Goal: Task Accomplishment & Management: Manage account settings

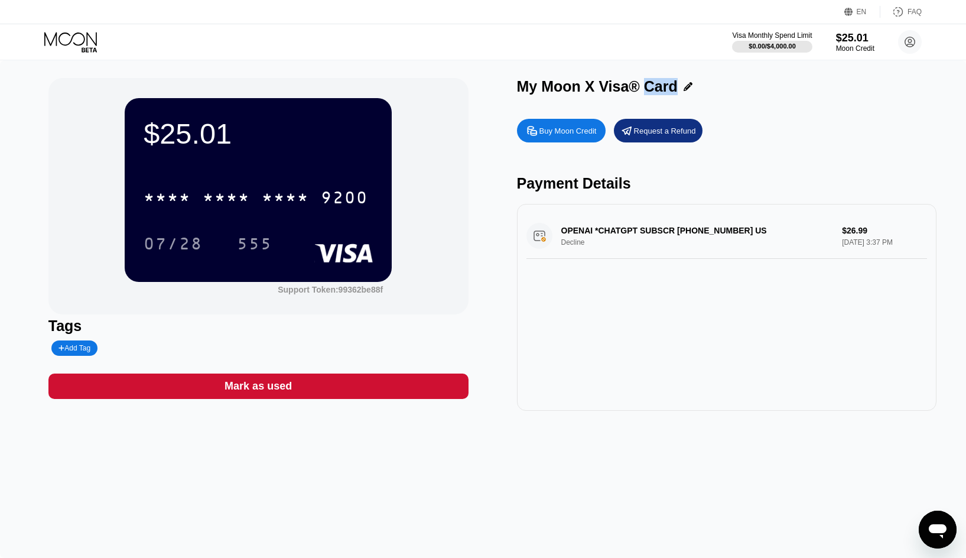
click at [829, 100] on div "My Moon X Visa® Card" at bounding box center [727, 89] width 420 height 23
click at [794, 46] on div "$0.00 / $4,000.00" at bounding box center [772, 46] width 48 height 7
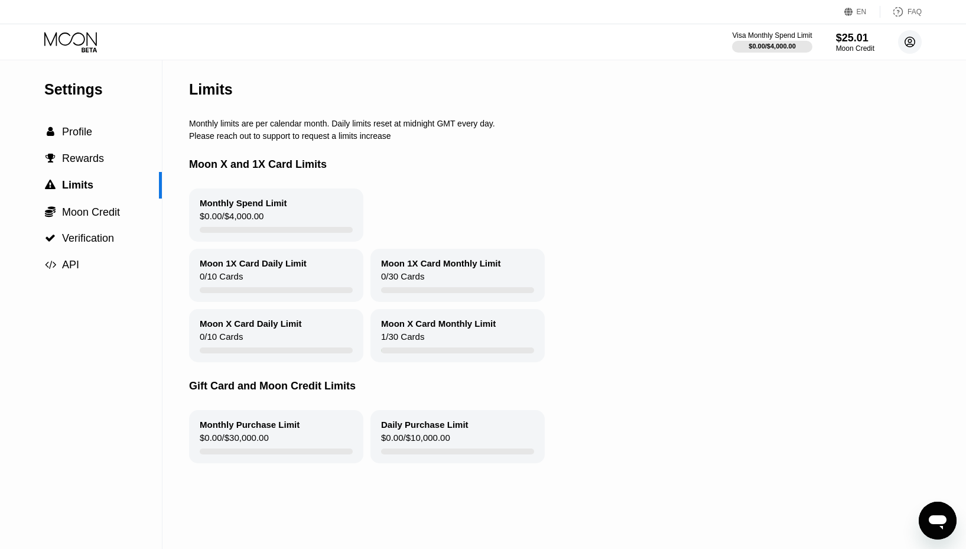
click at [920, 48] on circle at bounding box center [911, 42] width 24 height 24
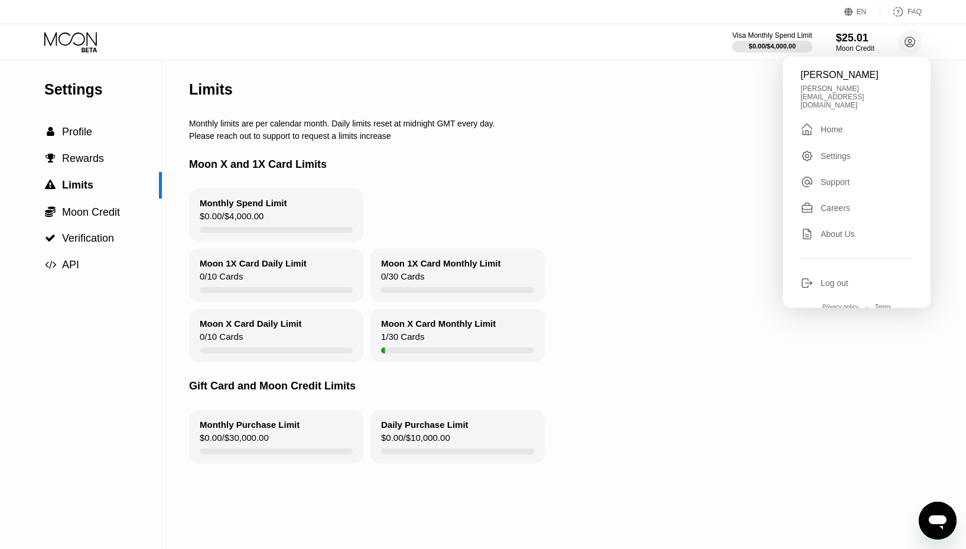
click at [871, 122] on div " Home" at bounding box center [857, 129] width 112 height 14
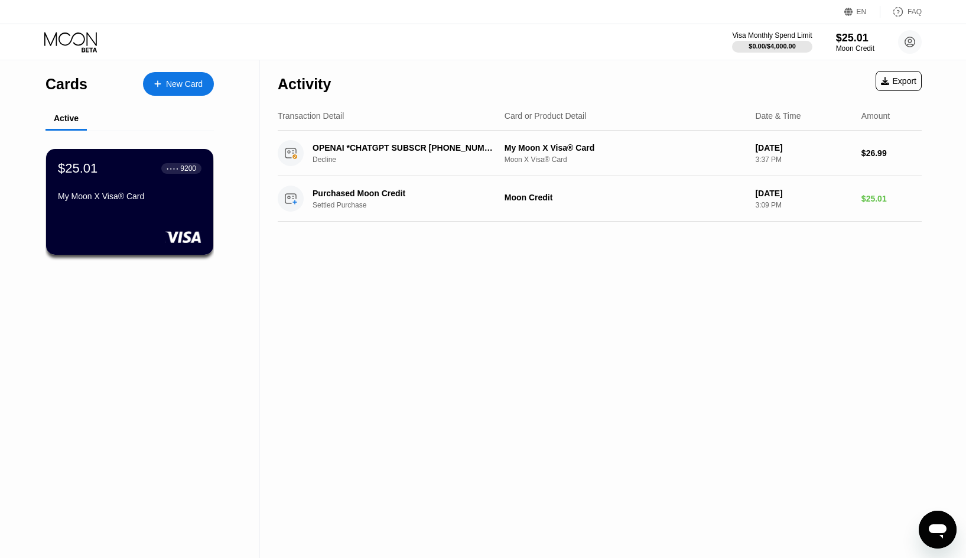
click at [141, 206] on div "My Moon X Visa® Card" at bounding box center [130, 199] width 144 height 14
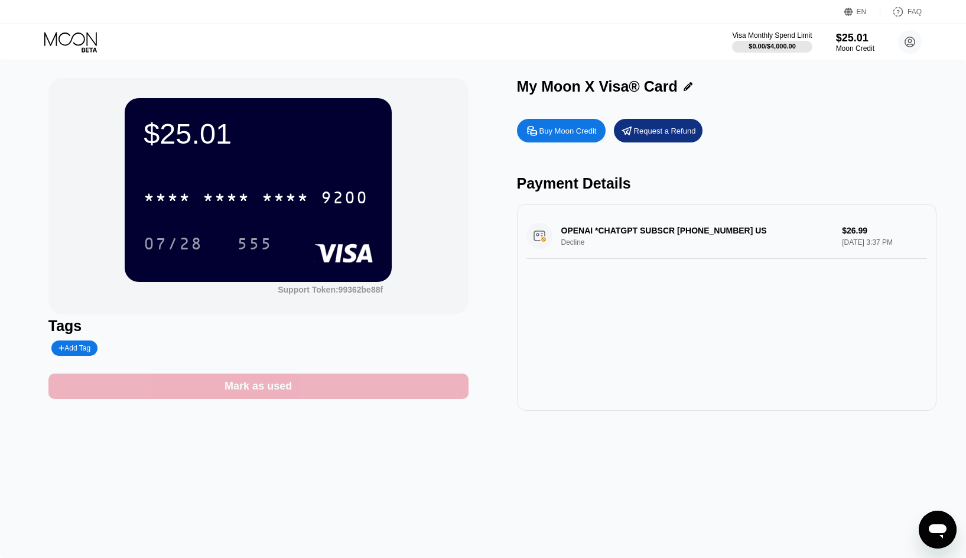
click at [320, 391] on div "Mark as used" at bounding box center [258, 386] width 420 height 25
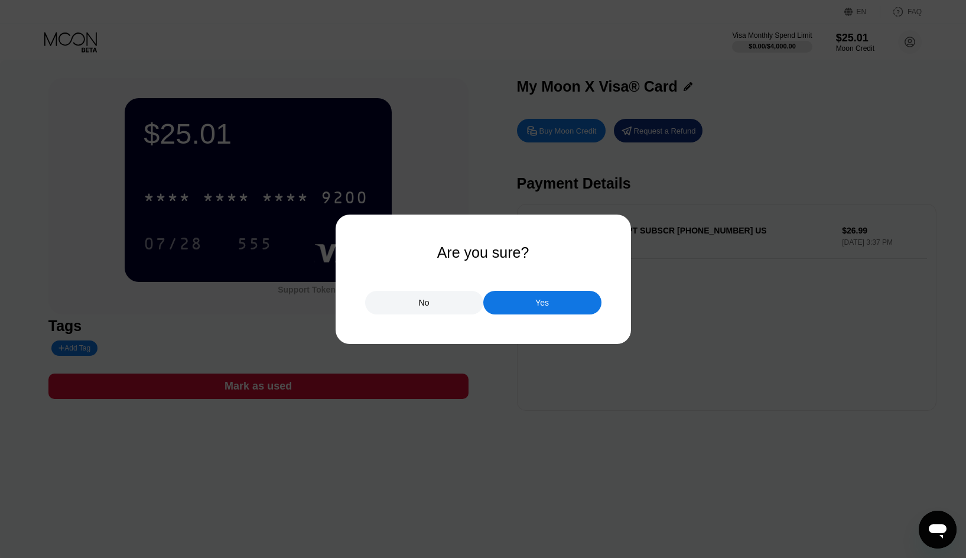
click at [541, 301] on div "Yes" at bounding box center [543, 302] width 14 height 11
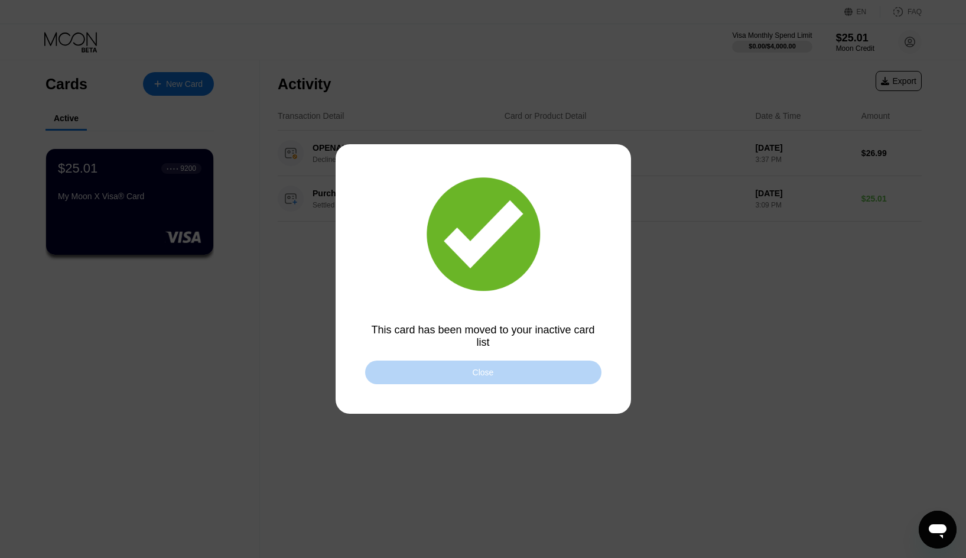
click at [547, 369] on div "Close" at bounding box center [483, 373] width 236 height 24
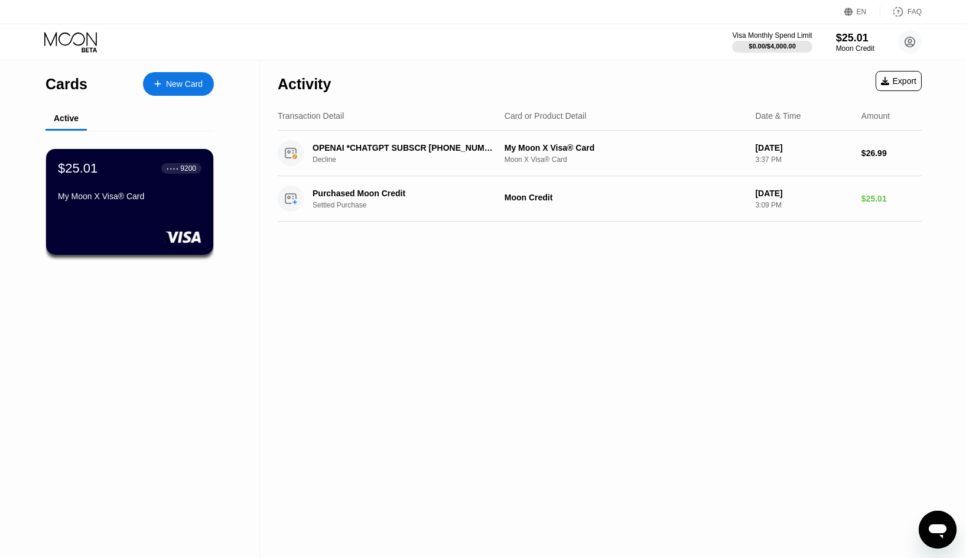
click at [541, 368] on div "Activity Export Transaction Detail Card or Product Detail Date & Time Amount OP…" at bounding box center [600, 309] width 680 height 498
click at [505, 176] on div "OPENAI *CHATGPT SUBSCR [PHONE_NUMBER] US Decline My Moon X Visa® Card Moon X Vi…" at bounding box center [600, 154] width 644 height 46
